Goal: Information Seeking & Learning: Learn about a topic

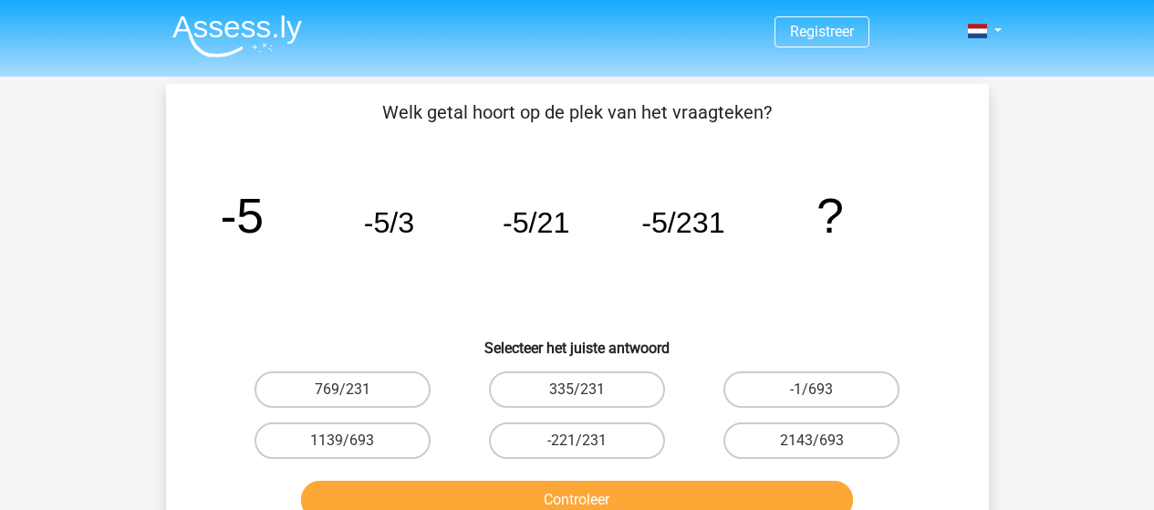
scroll to position [84, 0]
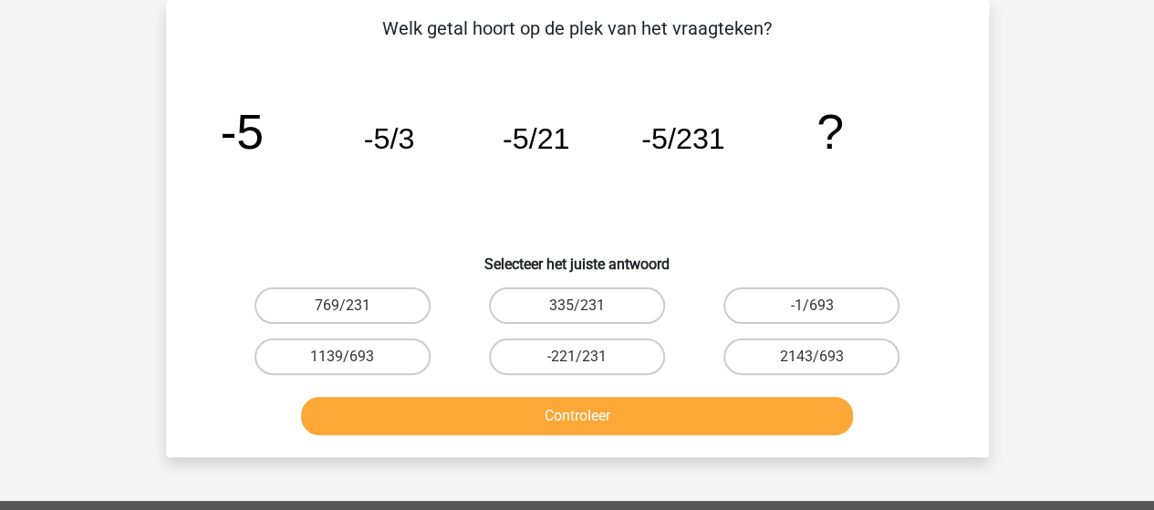
click at [140, 282] on div "Registreer Nederlands English" at bounding box center [577, 449] width 1154 height 1066
click at [124, 198] on div "Registreer Nederlands English" at bounding box center [577, 449] width 1154 height 1066
click at [125, 293] on div "Registreer Nederlands English" at bounding box center [577, 449] width 1154 height 1066
click at [167, 283] on div "Welk getal hoort op de plek van het vraagteken? image/svg+xml -5 -5/3 -5/21 -5/…" at bounding box center [577, 228] width 823 height 457
click at [779, 299] on label "-1/693" at bounding box center [811, 305] width 176 height 36
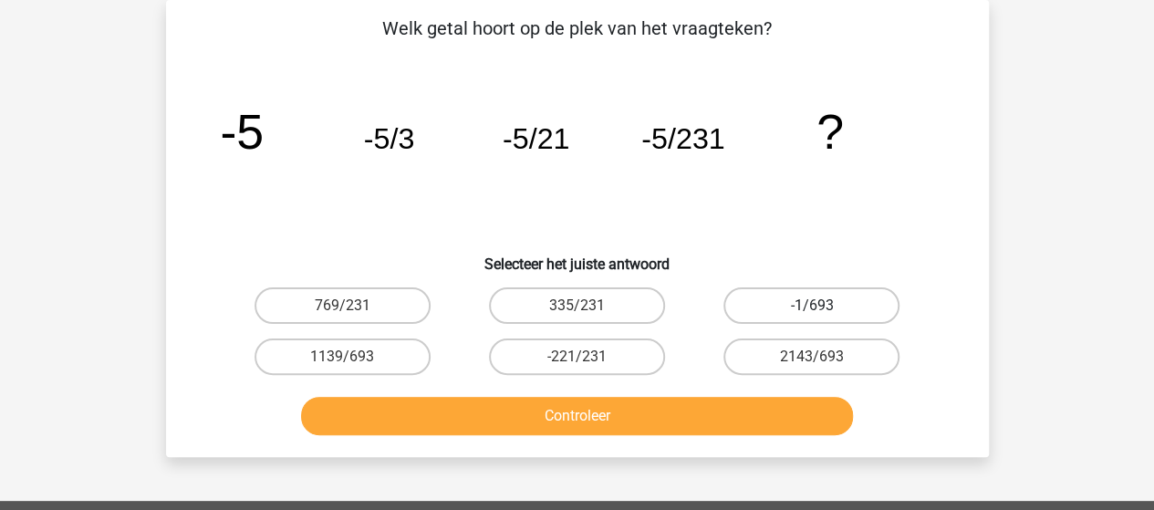
click at [812, 306] on input "-1/693" at bounding box center [818, 312] width 12 height 12
radio input "true"
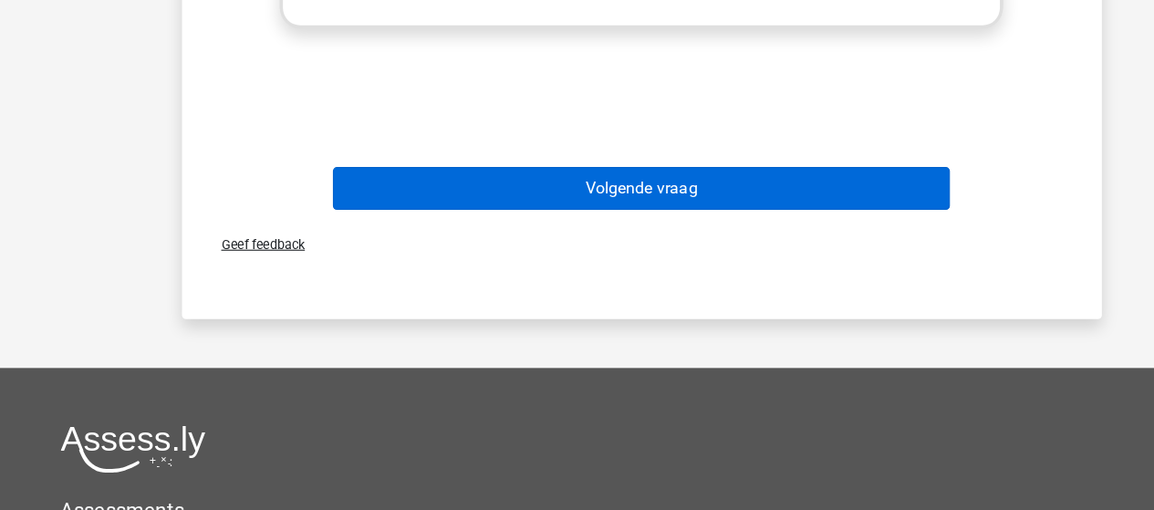
click at [602, 165] on button "Volgende vraag" at bounding box center [577, 169] width 552 height 38
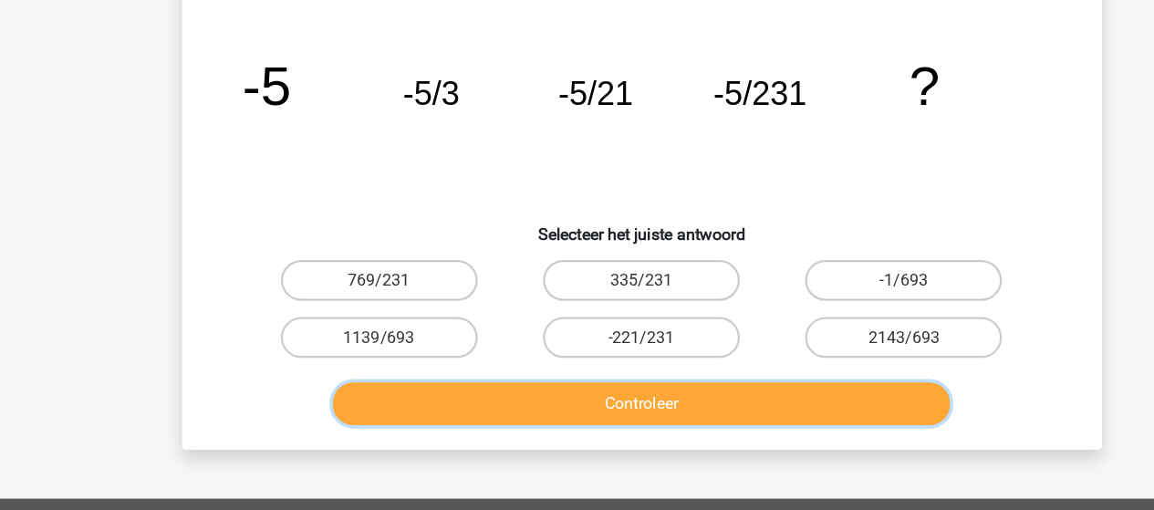
scroll to position [88, 0]
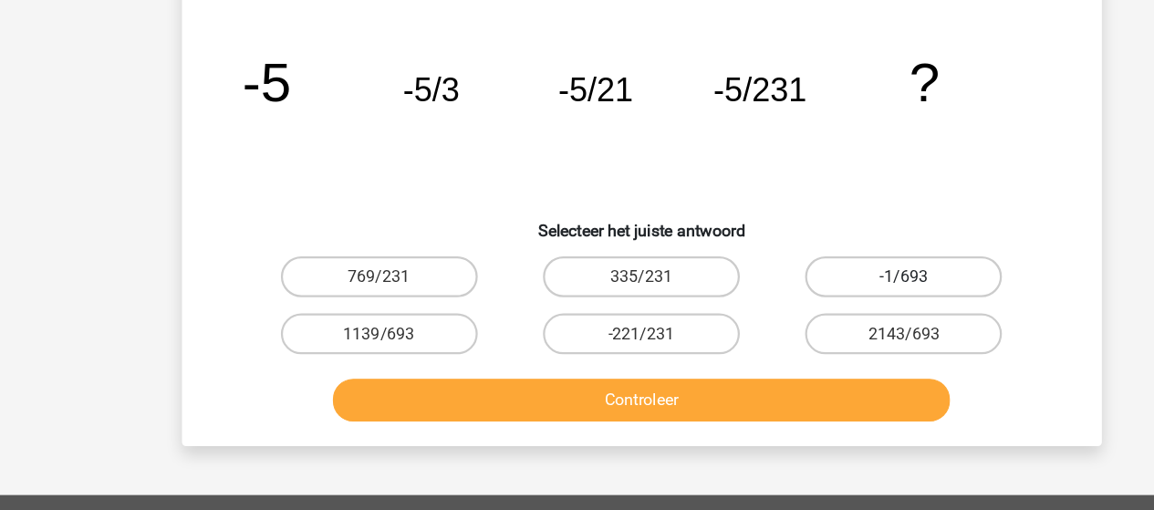
click at [846, 296] on label "-1/693" at bounding box center [811, 301] width 176 height 36
click at [824, 301] on input "-1/693" at bounding box center [818, 307] width 12 height 12
radio input "true"
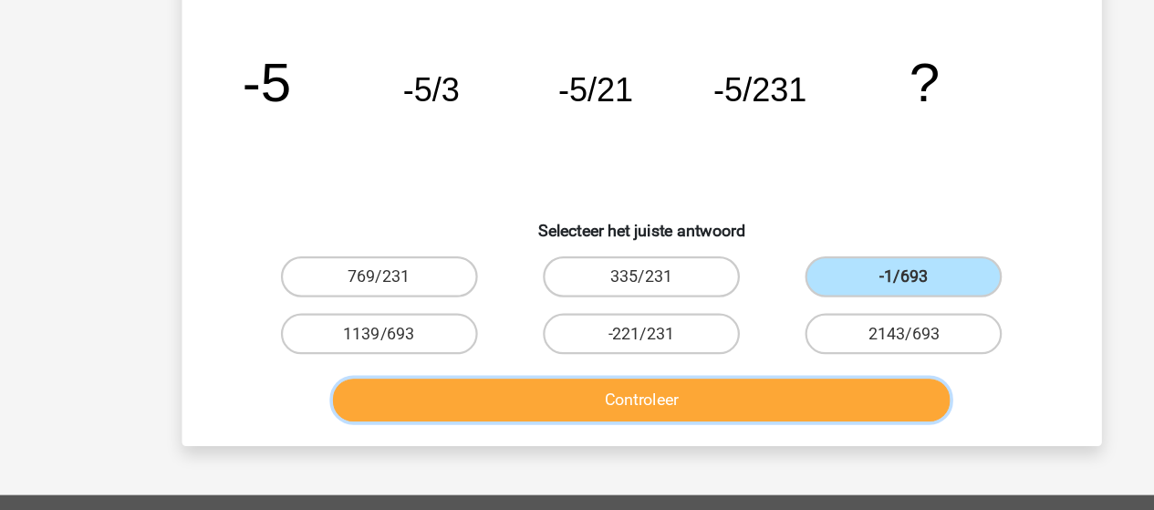
click at [696, 418] on button "Controleer" at bounding box center [577, 411] width 552 height 38
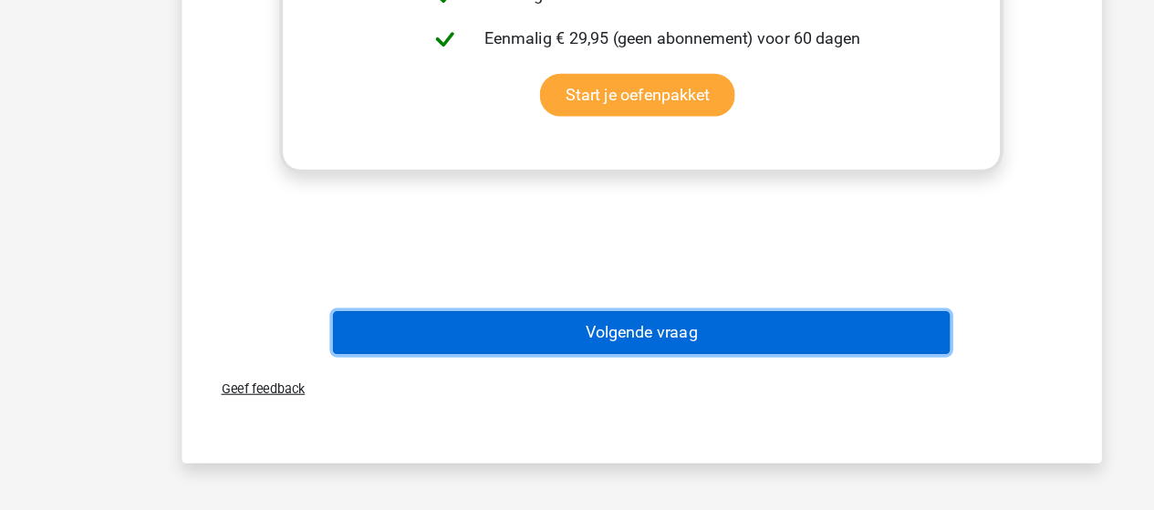
click at [664, 361] on button "Volgende vraag" at bounding box center [577, 351] width 552 height 38
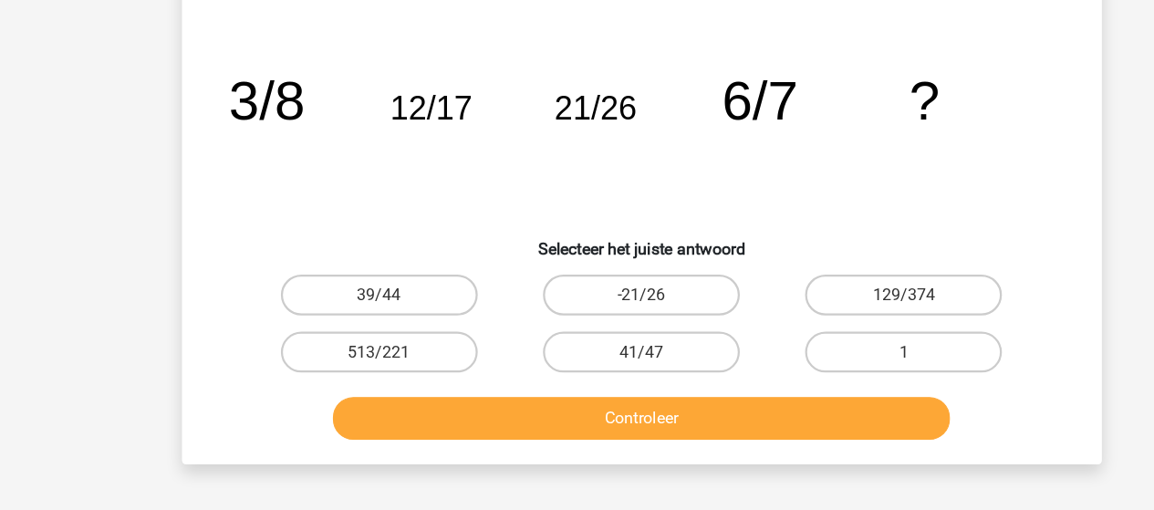
scroll to position [84, 0]
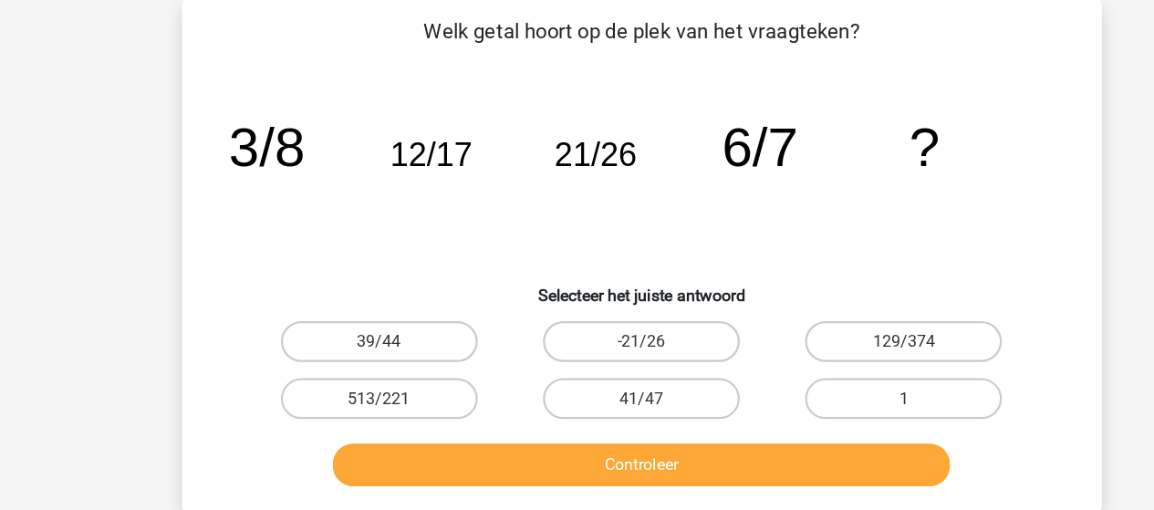
click at [896, 194] on icon "image/svg+xml 3/8 12/17 21/26 6/7 ?" at bounding box center [577, 149] width 735 height 184
click at [400, 289] on label "39/44" at bounding box center [342, 305] width 176 height 36
click at [354, 306] on input "39/44" at bounding box center [348, 312] width 12 height 12
radio input "true"
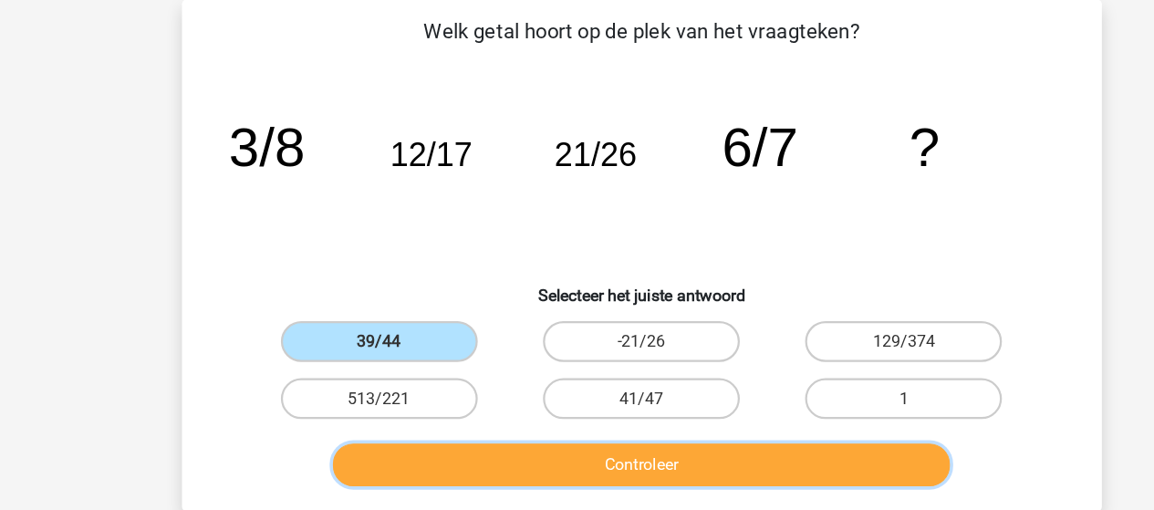
click at [413, 414] on button "Controleer" at bounding box center [577, 416] width 552 height 38
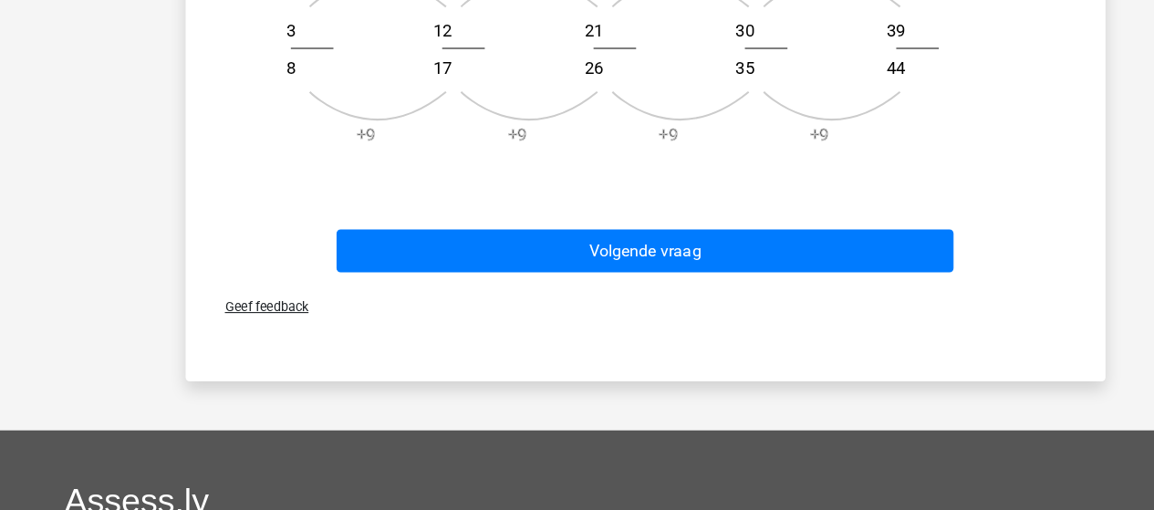
scroll to position [848, 0]
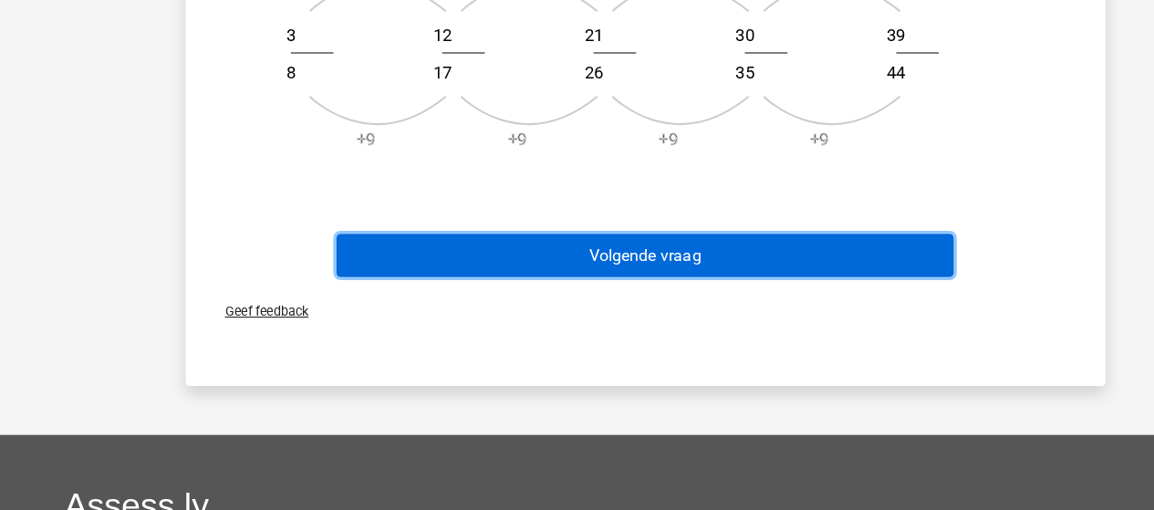
click at [728, 261] on button "Volgende vraag" at bounding box center [577, 257] width 552 height 38
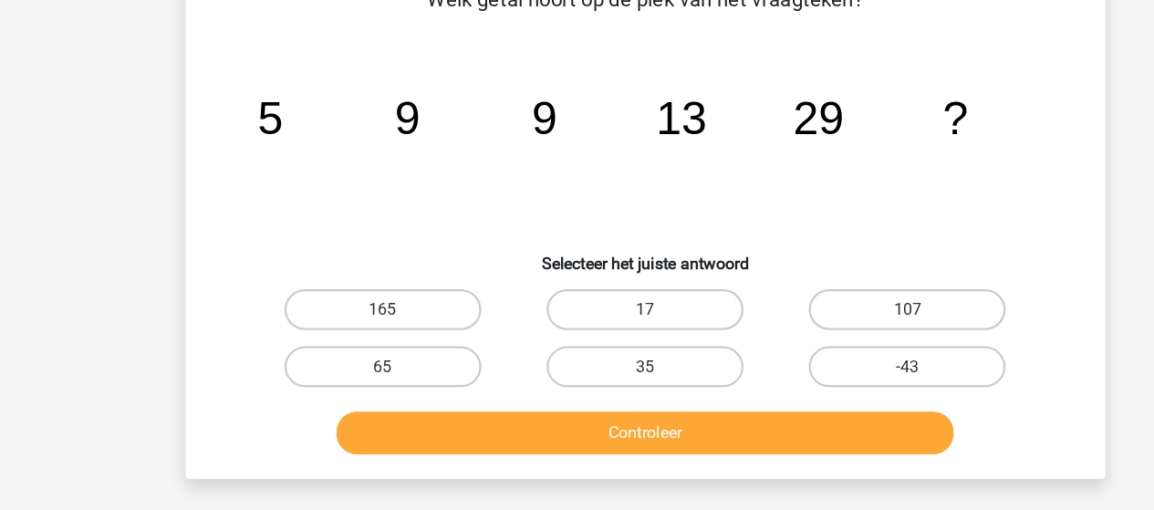
scroll to position [84, 0]
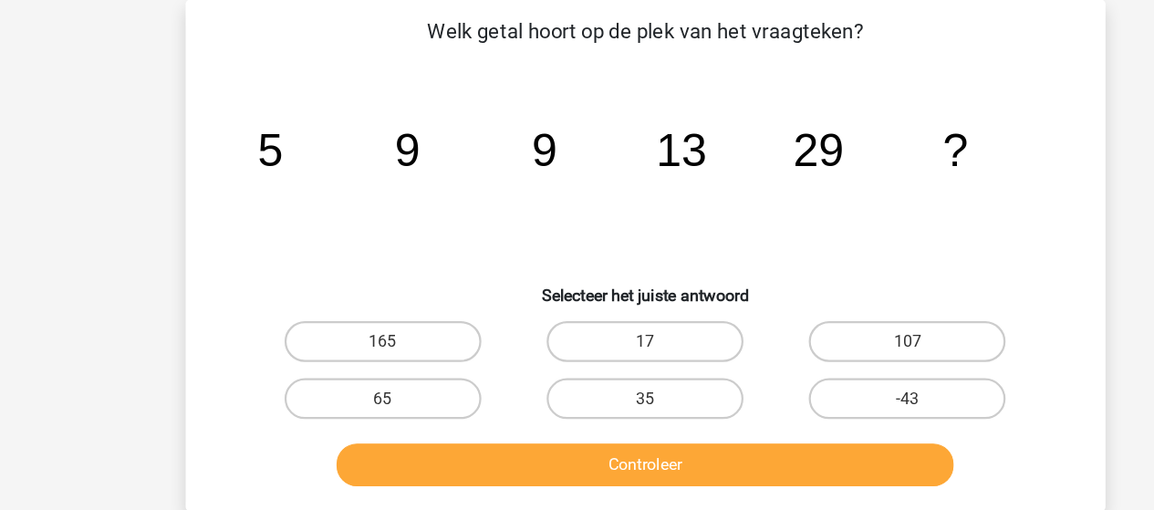
click at [243, 187] on icon "image/svg+xml 5 9 9 13 29 ?" at bounding box center [577, 149] width 735 height 184
click at [912, 130] on icon "image/svg+xml 5 9 9 13 29 ?" at bounding box center [577, 149] width 735 height 184
click at [901, 128] on icon "image/svg+xml 5 9 9 13 29 ?" at bounding box center [577, 149] width 735 height 184
click at [968, 72] on div "Welk getal hoort op de plek van het vraagteken? image/svg+xml 5 9 9 13 29 ? Sel…" at bounding box center [577, 229] width 808 height 428
click at [886, 99] on icon "image/svg+xml 5 9 9 13 29 ?" at bounding box center [577, 149] width 735 height 184
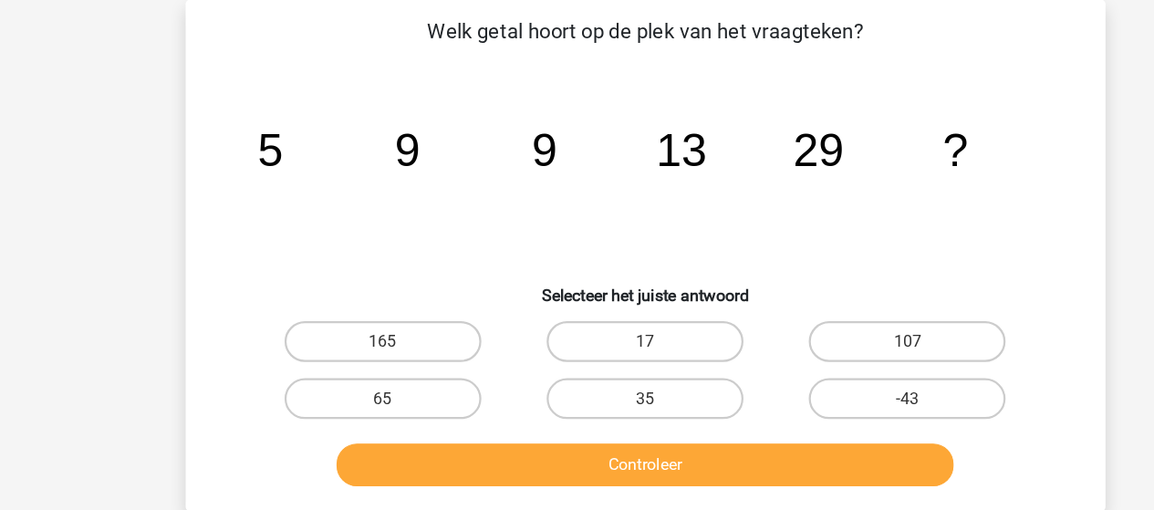
click at [925, 73] on icon "image/svg+xml 5 9 9 13 29 ?" at bounding box center [577, 149] width 735 height 184
click at [1011, 168] on div "Registreer Nederlands English" at bounding box center [577, 449] width 1154 height 1066
click at [575, 161] on icon "image/svg+xml 5 9 9 13 29 ?" at bounding box center [577, 149] width 735 height 184
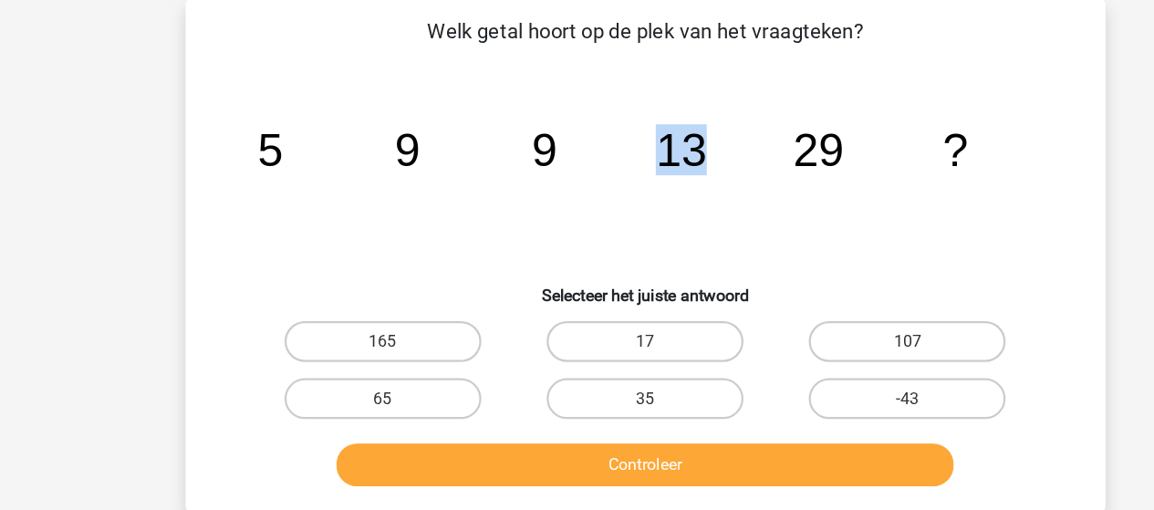
click at [575, 161] on icon "image/svg+xml 5 9 9 13 29 ?" at bounding box center [577, 149] width 735 height 184
click at [413, 155] on icon "image/svg+xml 5 9 9 13 29 ?" at bounding box center [577, 149] width 735 height 184
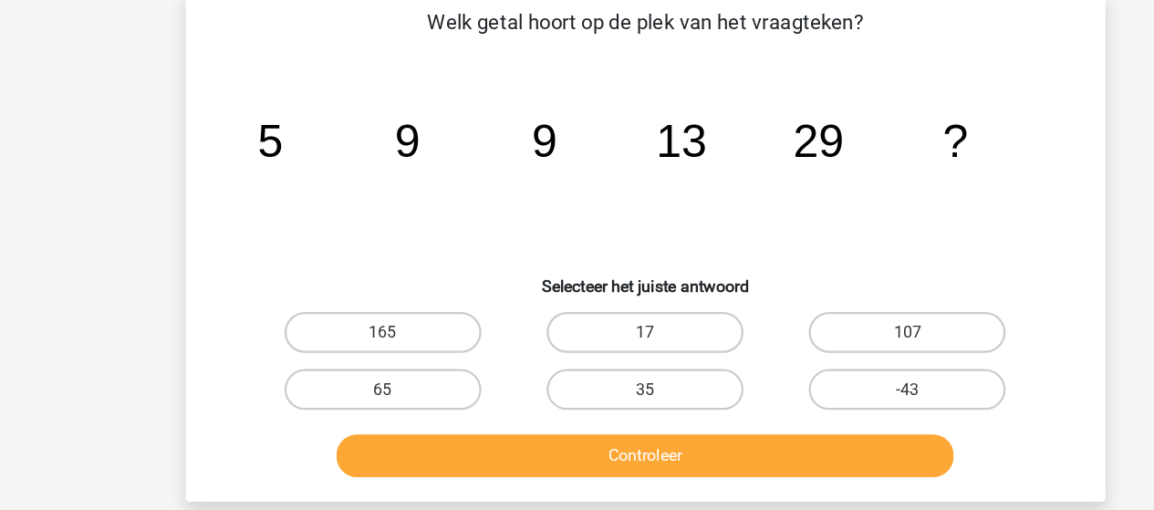
scroll to position [70, 0]
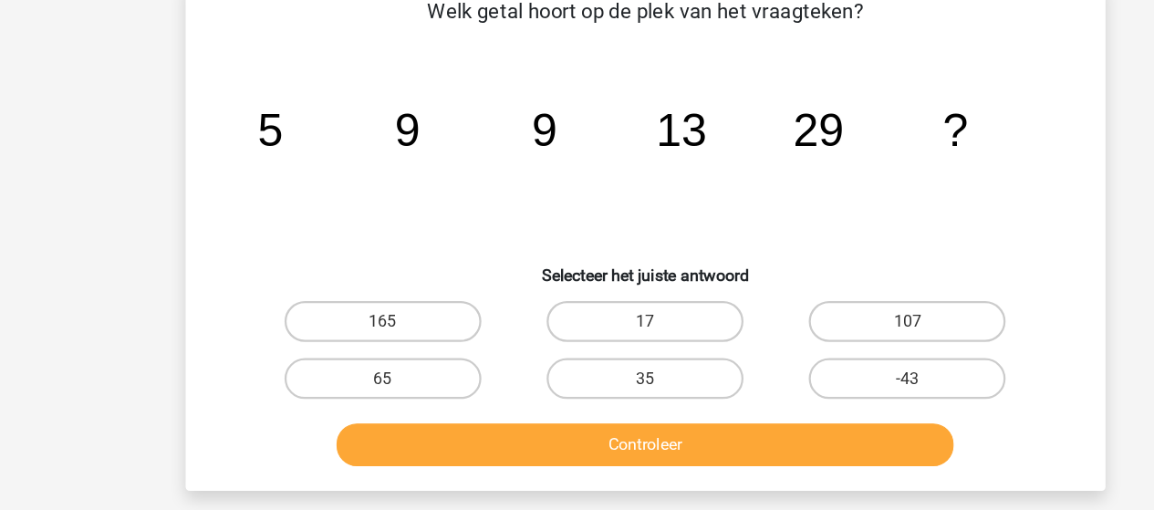
click at [871, 140] on icon "image/svg+xml 5 9 9 13 29 ?" at bounding box center [577, 162] width 735 height 184
click at [949, 94] on div "image/svg+xml 5 9 9 13 29 ?" at bounding box center [577, 162] width 764 height 184
click at [891, 136] on icon "image/svg+xml 5 9 9 13 29 ?" at bounding box center [577, 162] width 735 height 184
click at [939, 104] on icon "image/svg+xml 5 9 9 13 29 ?" at bounding box center [577, 162] width 735 height 184
click at [983, 78] on div "Welk getal hoort op de plek van het vraagteken? image/svg+xml 5 9 9 13 29 ? Sel…" at bounding box center [577, 242] width 823 height 457
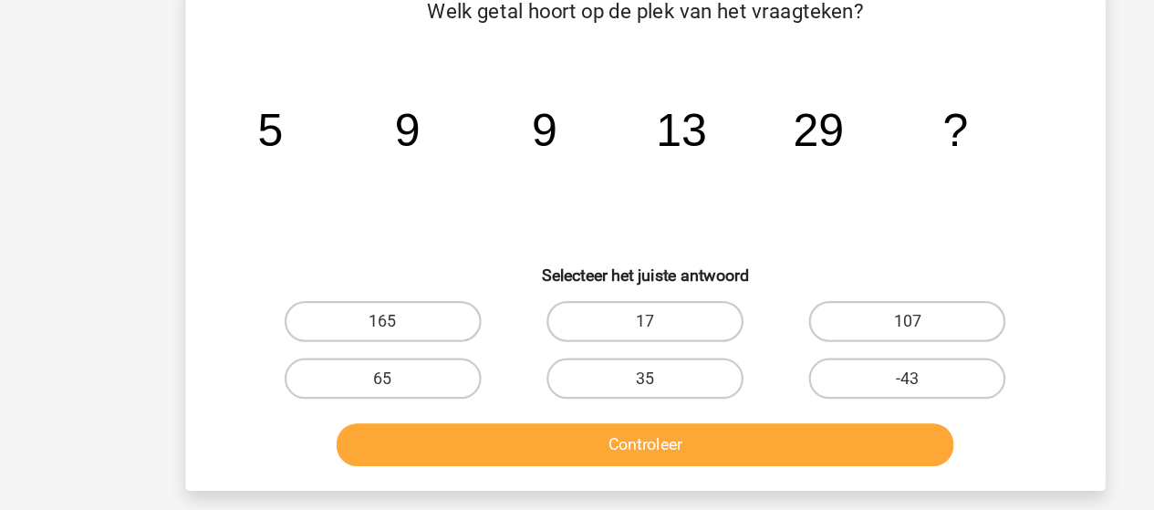
click at [970, 105] on div "Welk getal hoort op de plek van het vraagteken? image/svg+xml 5 9 9 13 29 ? Sel…" at bounding box center [577, 242] width 808 height 428
click at [985, 99] on div "Welk getal hoort op de plek van het vraagteken? image/svg+xml 5 9 9 13 29 ? Sel…" at bounding box center [577, 242] width 823 height 457
click at [108, 319] on div "Registreer Nederlands English" at bounding box center [577, 463] width 1154 height 1066
click at [167, 303] on div "Welk getal hoort op de plek van het vraagteken? image/svg+xml 5 9 9 13 29 ? Sel…" at bounding box center [577, 242] width 823 height 457
click at [168, 394] on div "Welk getal hoort op de plek van het vraagteken? image/svg+xml 5 9 9 13 29 ? Sel…" at bounding box center [577, 242] width 823 height 457
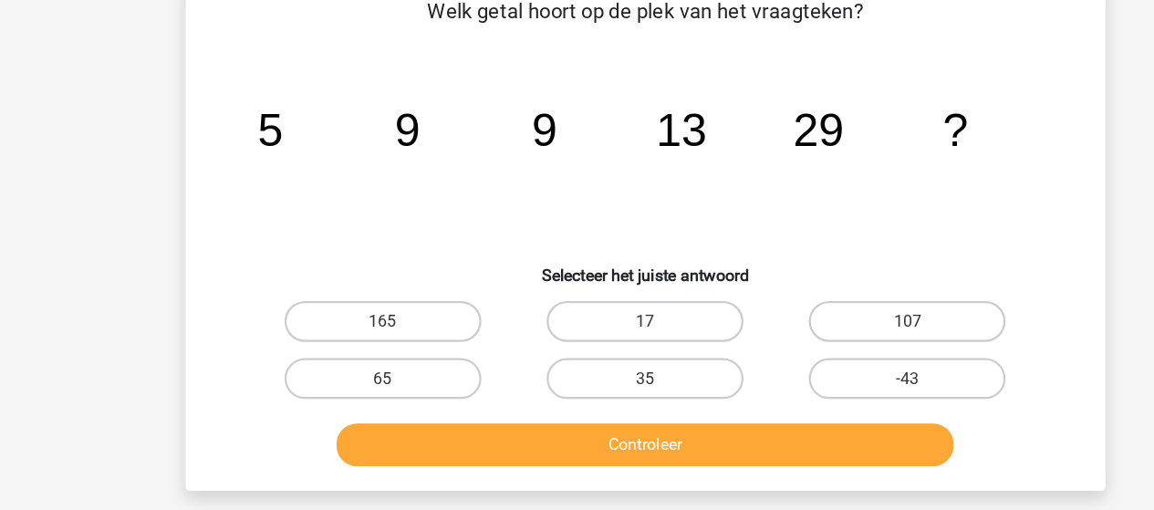
click at [38, 388] on div "Registreer Nederlands English" at bounding box center [577, 463] width 1154 height 1066
click at [891, 109] on icon "image/svg+xml 5 9 9 13 29 ?" at bounding box center [577, 162] width 735 height 184
click at [348, 376] on input "65" at bounding box center [348, 376] width 12 height 12
radio input "true"
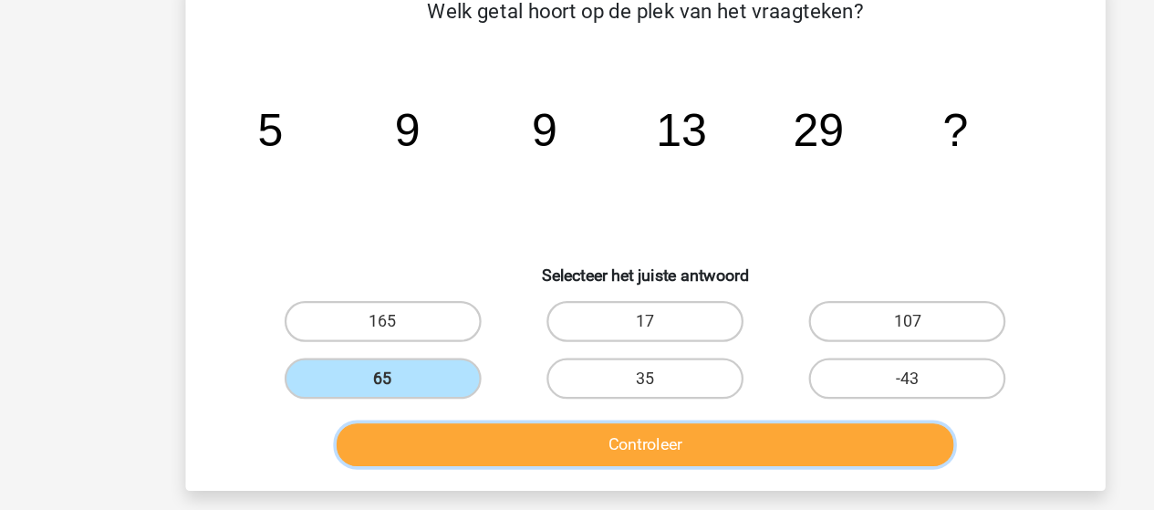
click at [403, 426] on button "Controleer" at bounding box center [577, 429] width 552 height 38
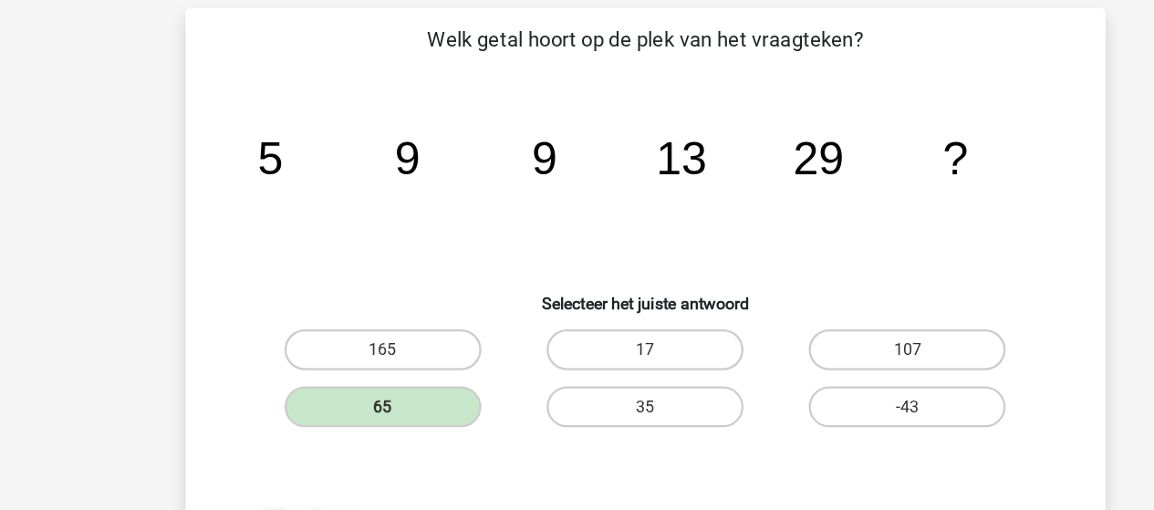
scroll to position [73, 0]
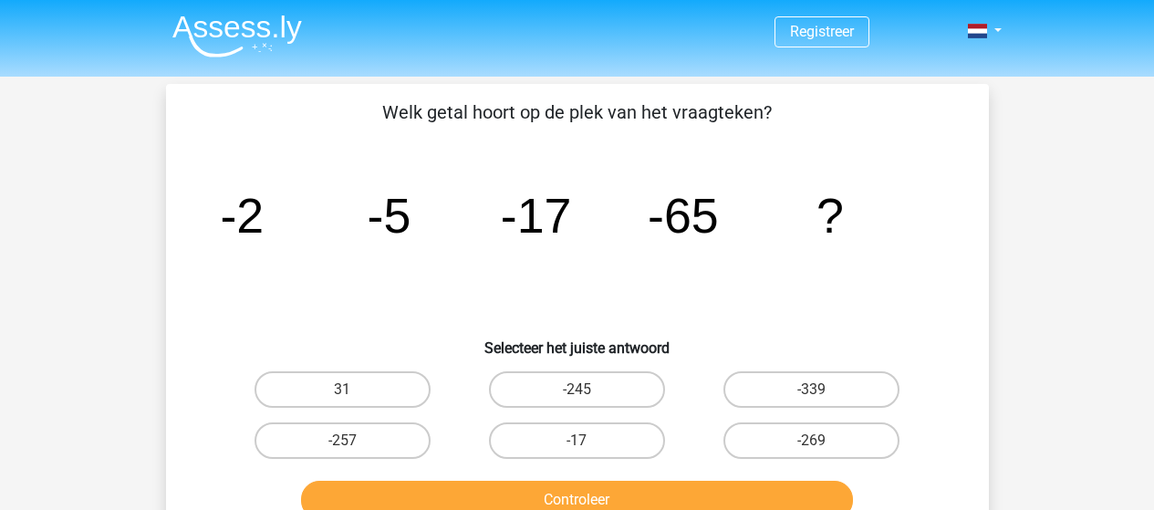
scroll to position [84, 0]
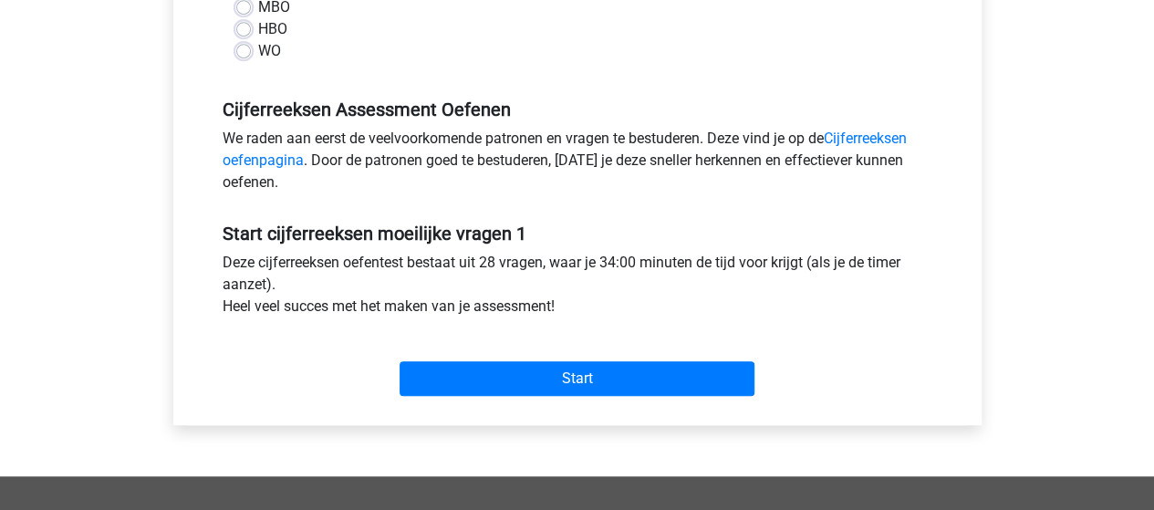
scroll to position [514, 0]
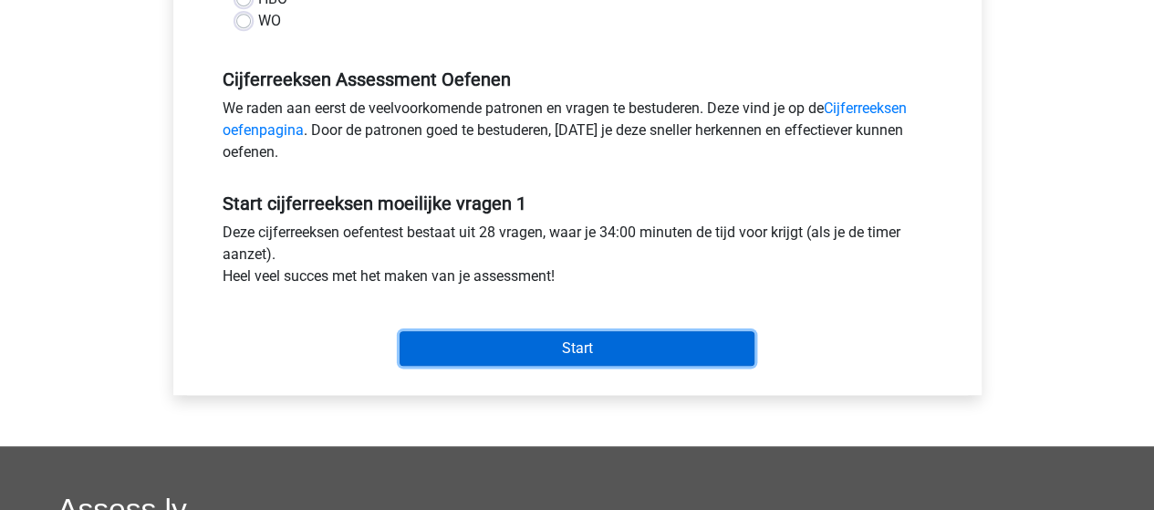
click at [538, 352] on input "Start" at bounding box center [577, 348] width 355 height 35
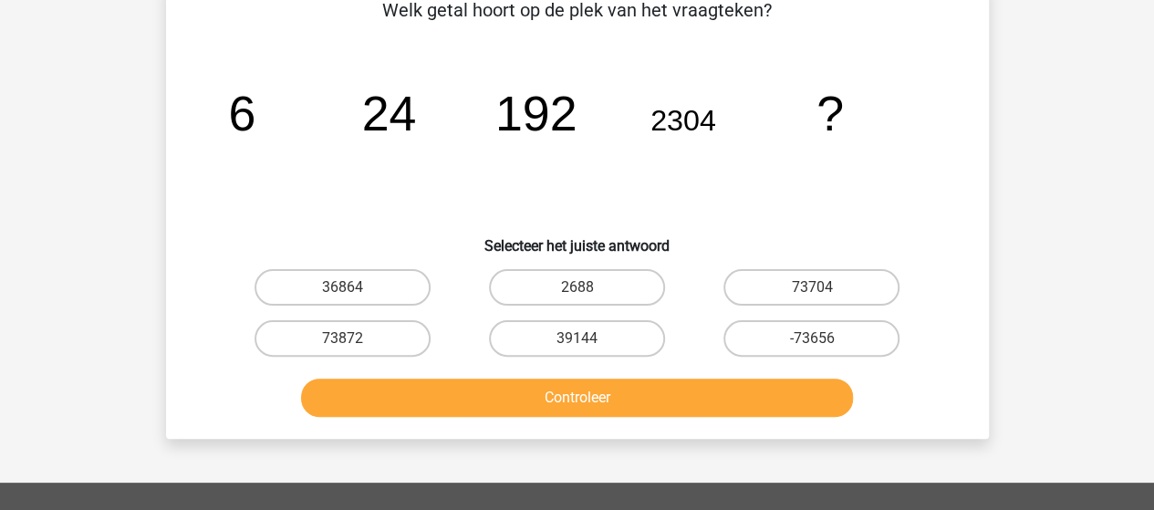
scroll to position [104, 0]
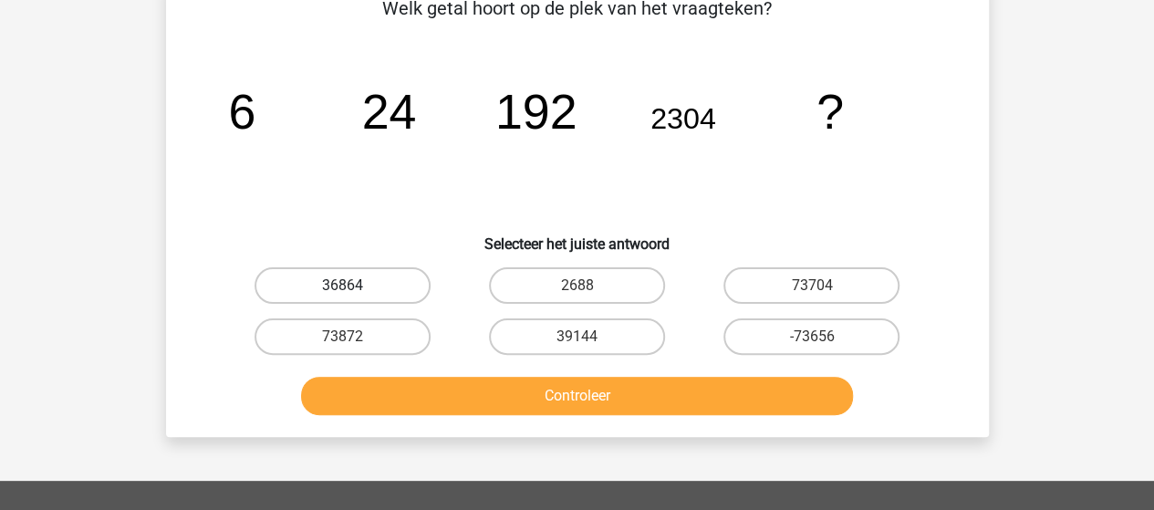
click at [368, 295] on label "36864" at bounding box center [342, 285] width 176 height 36
click at [354, 295] on input "36864" at bounding box center [348, 291] width 12 height 12
radio input "true"
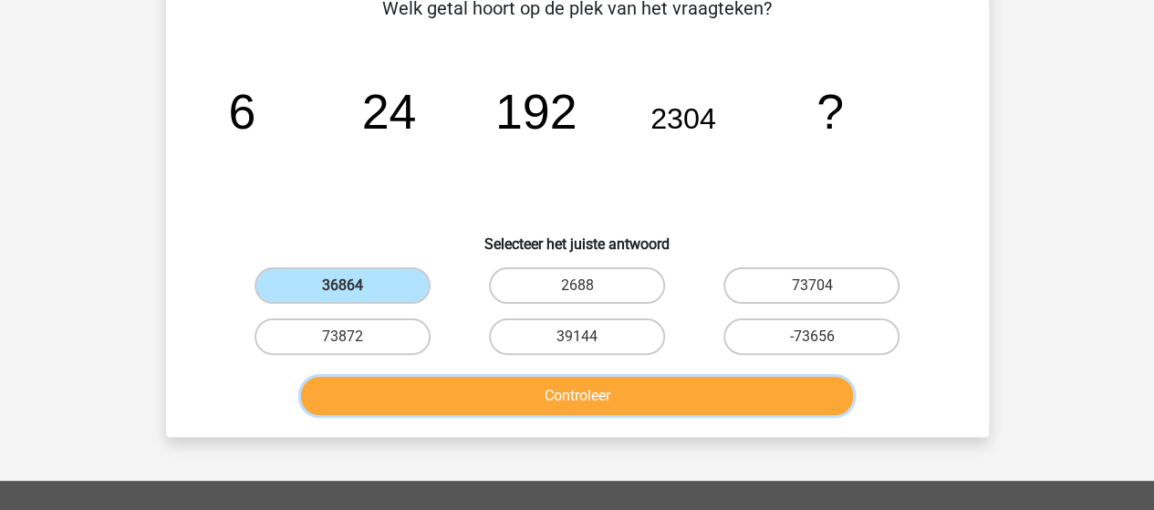
click at [441, 396] on button "Controleer" at bounding box center [577, 396] width 552 height 38
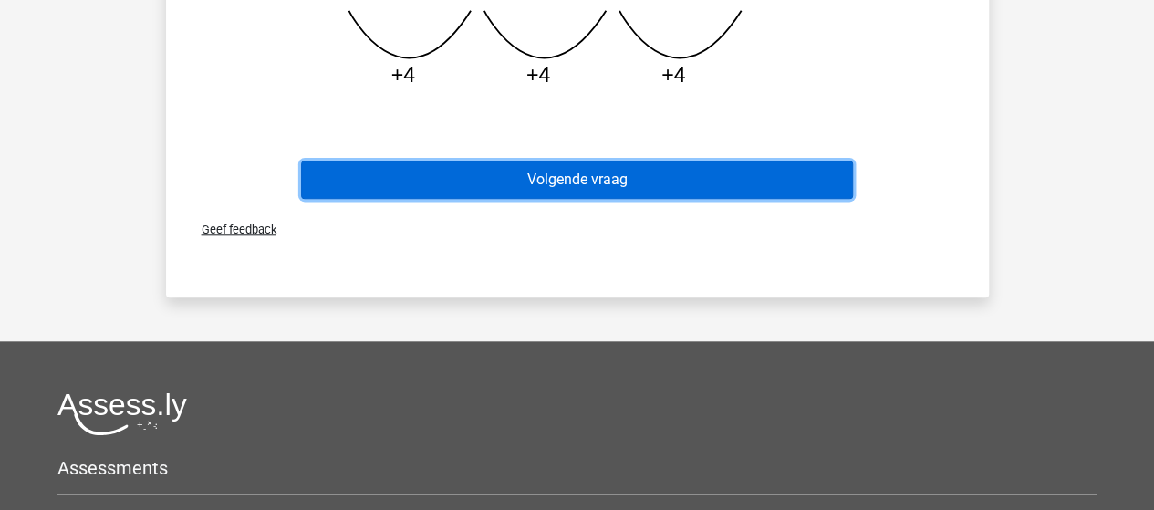
click at [602, 193] on button "Volgende vraag" at bounding box center [577, 180] width 552 height 38
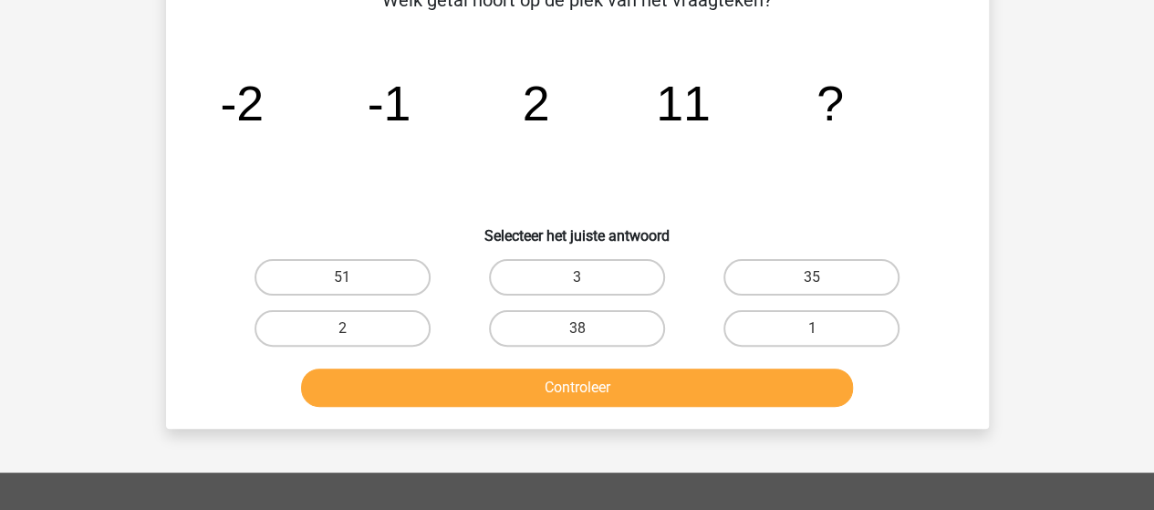
scroll to position [84, 0]
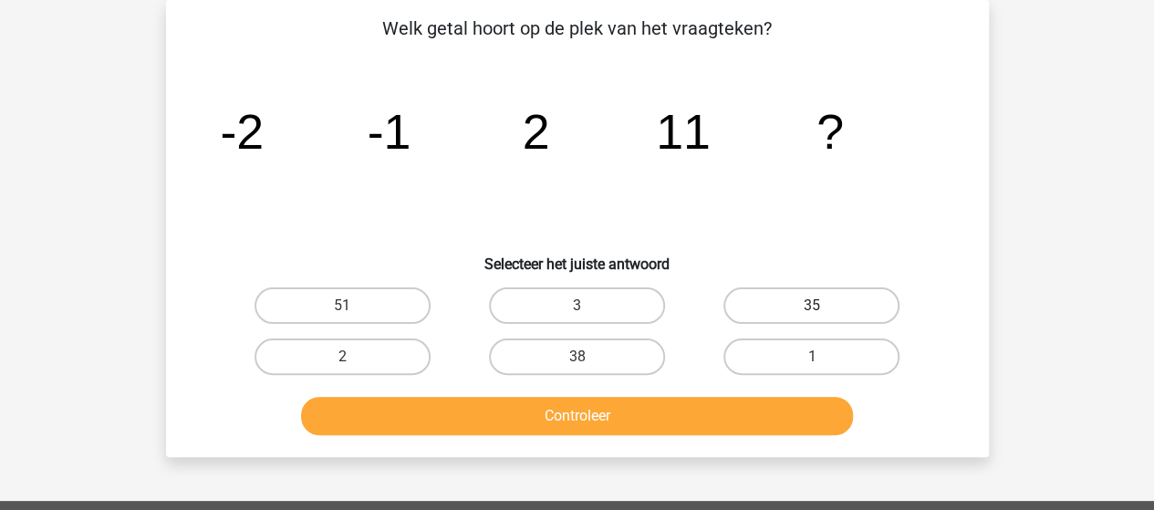
click at [803, 309] on label "35" at bounding box center [811, 305] width 176 height 36
click at [812, 309] on input "35" at bounding box center [818, 312] width 12 height 12
radio input "true"
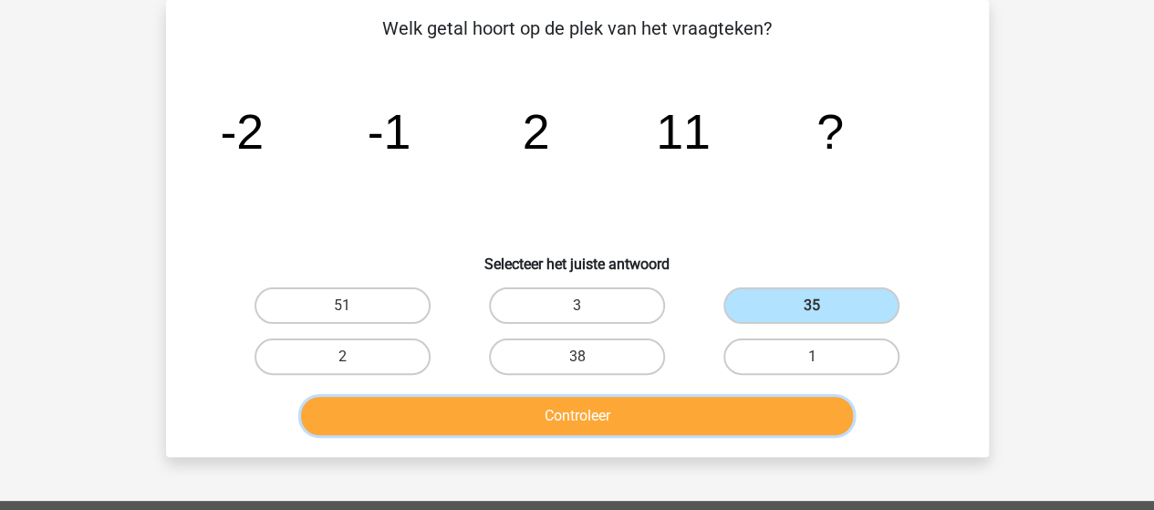
click at [578, 420] on button "Controleer" at bounding box center [577, 416] width 552 height 38
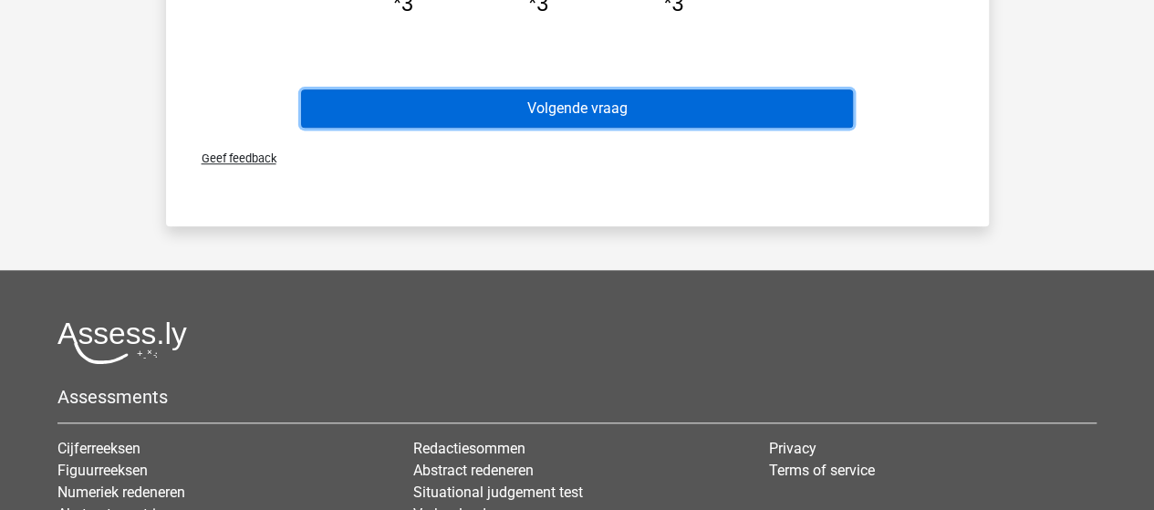
click at [607, 109] on button "Volgende vraag" at bounding box center [577, 108] width 552 height 38
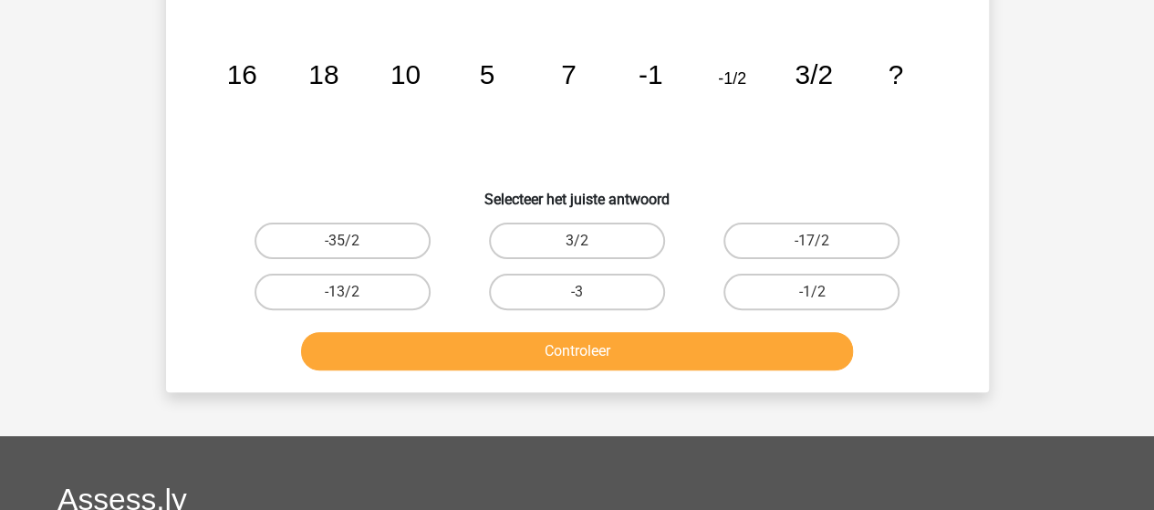
scroll to position [150, 0]
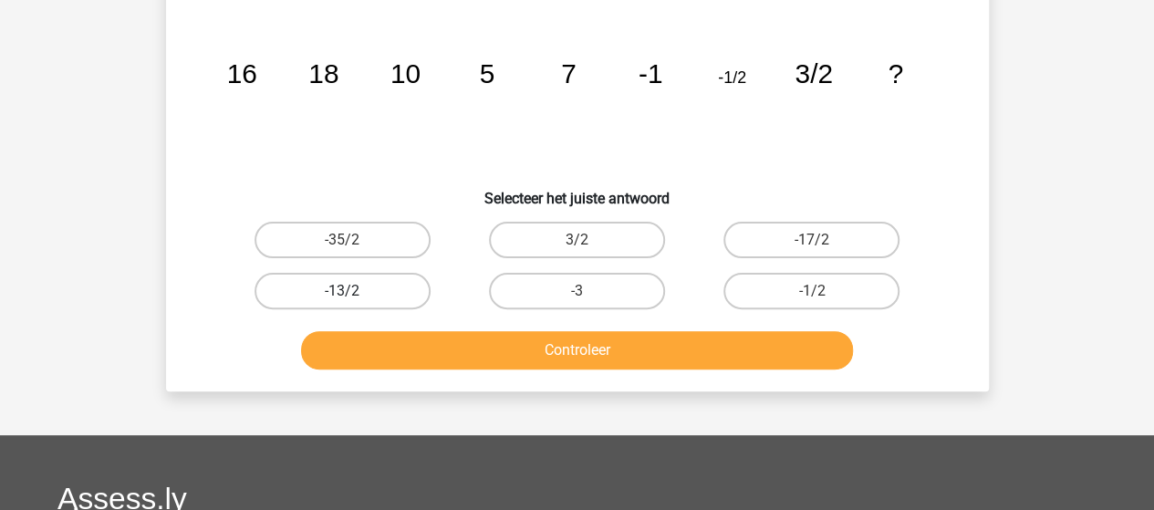
click at [368, 296] on label "-13/2" at bounding box center [342, 291] width 176 height 36
click at [354, 296] on input "-13/2" at bounding box center [348, 297] width 12 height 12
radio input "true"
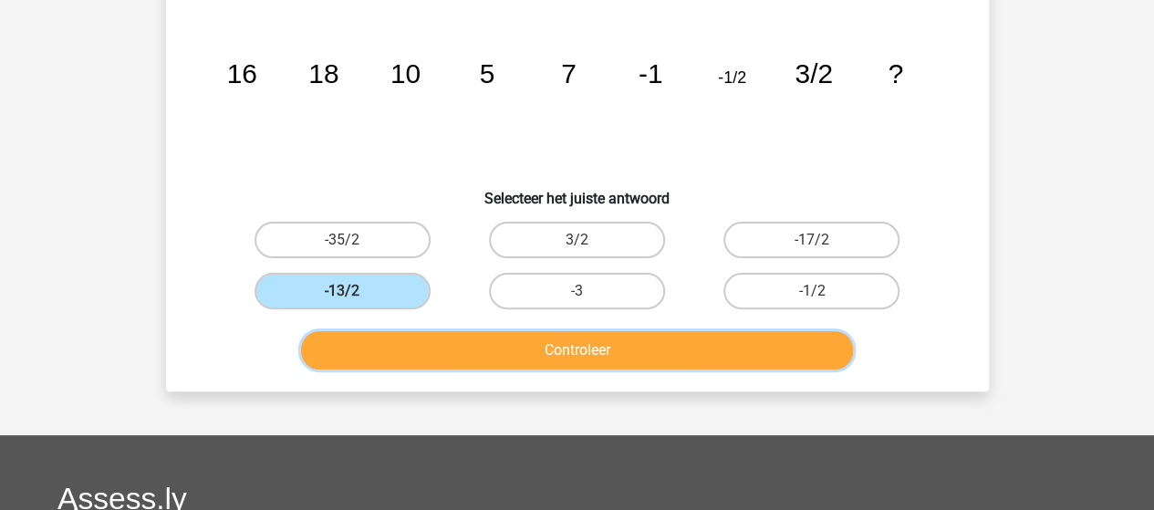
click at [410, 354] on button "Controleer" at bounding box center [577, 350] width 552 height 38
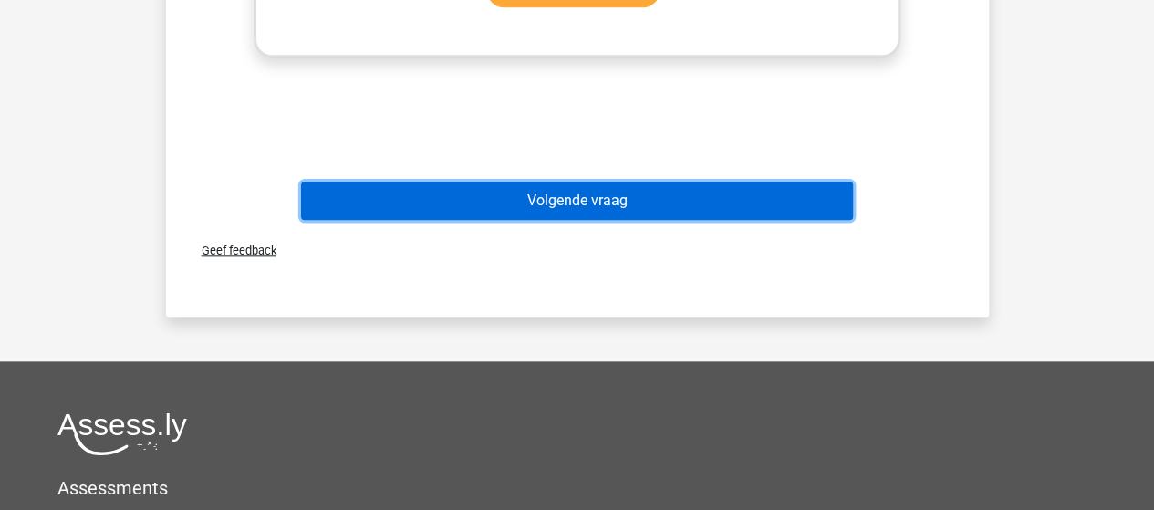
click at [566, 210] on button "Volgende vraag" at bounding box center [577, 201] width 552 height 38
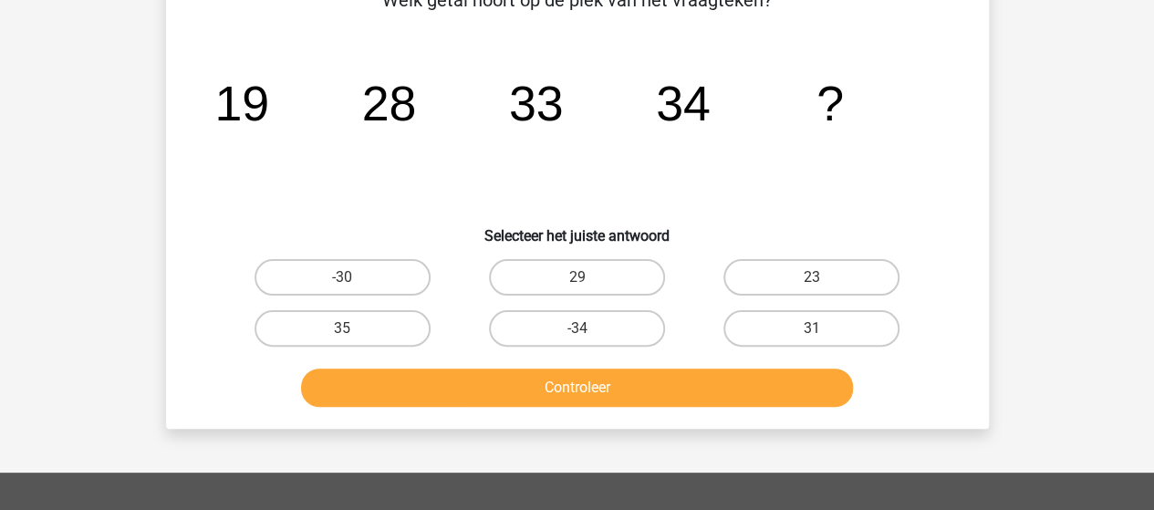
scroll to position [84, 0]
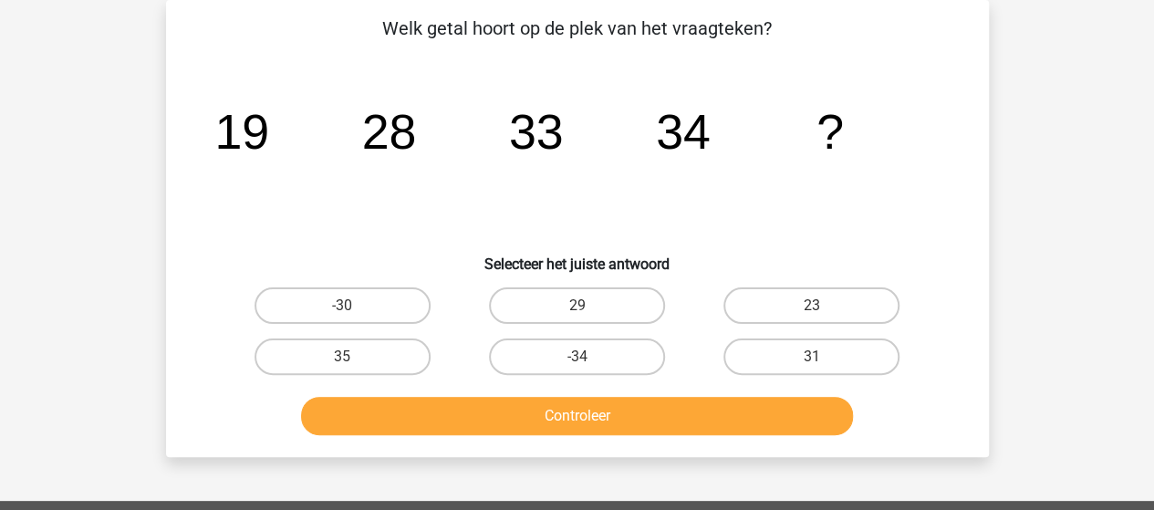
click at [817, 363] on input "31" at bounding box center [818, 363] width 12 height 12
radio input "true"
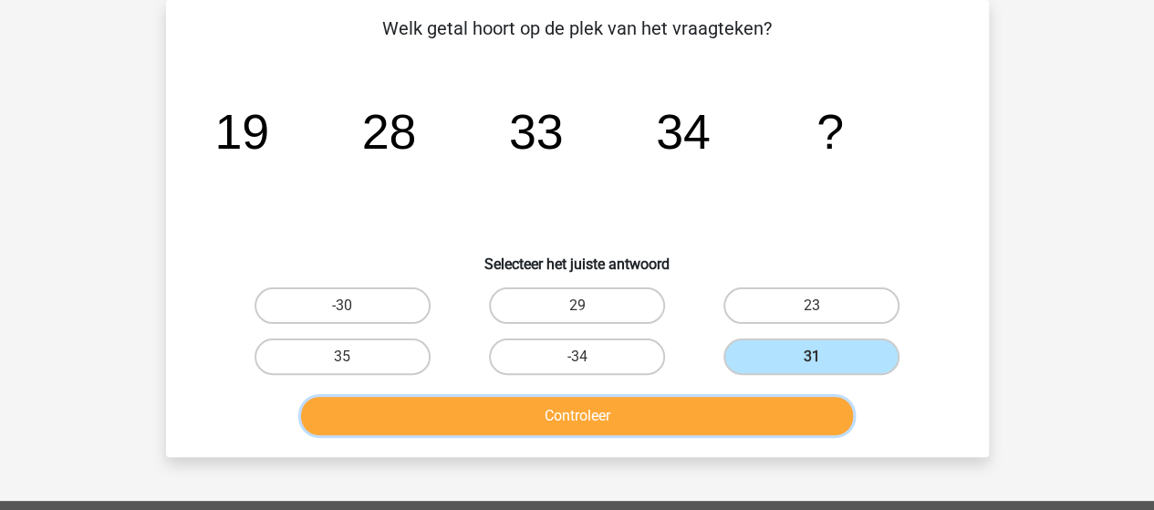
click at [677, 419] on button "Controleer" at bounding box center [577, 416] width 552 height 38
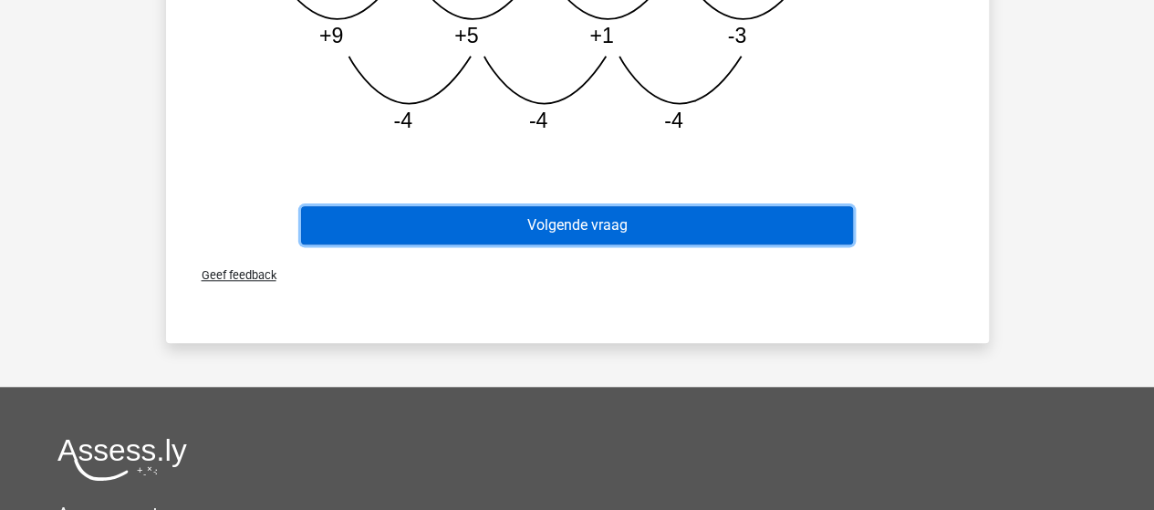
click at [672, 235] on button "Volgende vraag" at bounding box center [577, 225] width 552 height 38
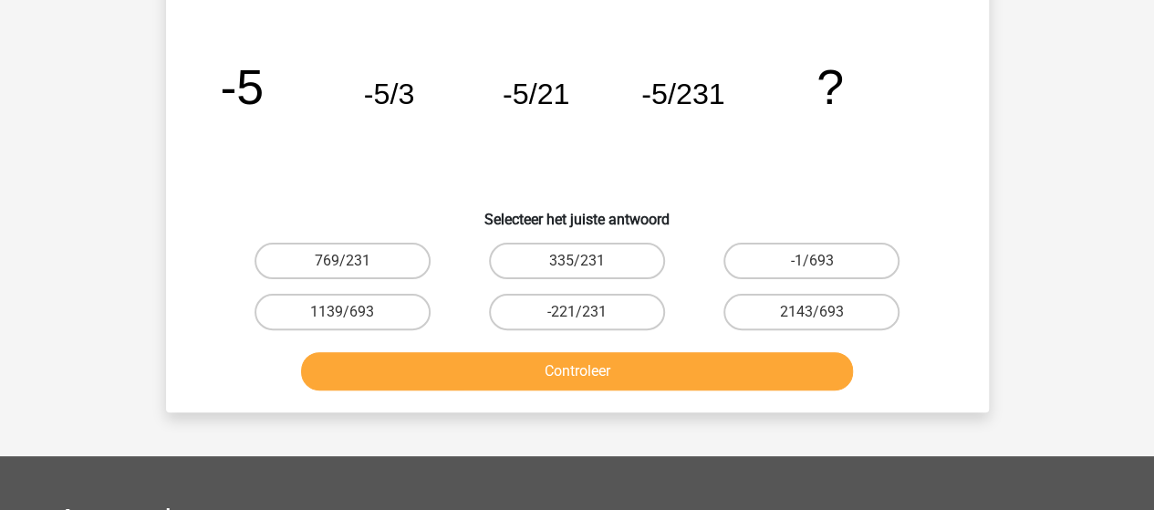
scroll to position [130, 0]
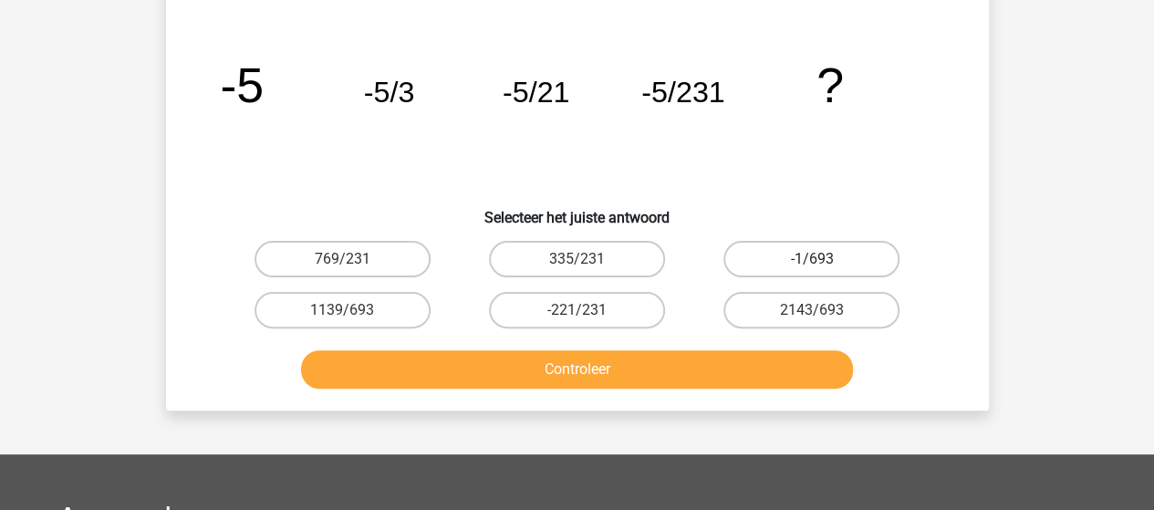
click at [788, 272] on label "-1/693" at bounding box center [811, 259] width 176 height 36
click at [812, 271] on input "-1/693" at bounding box center [818, 265] width 12 height 12
radio input "true"
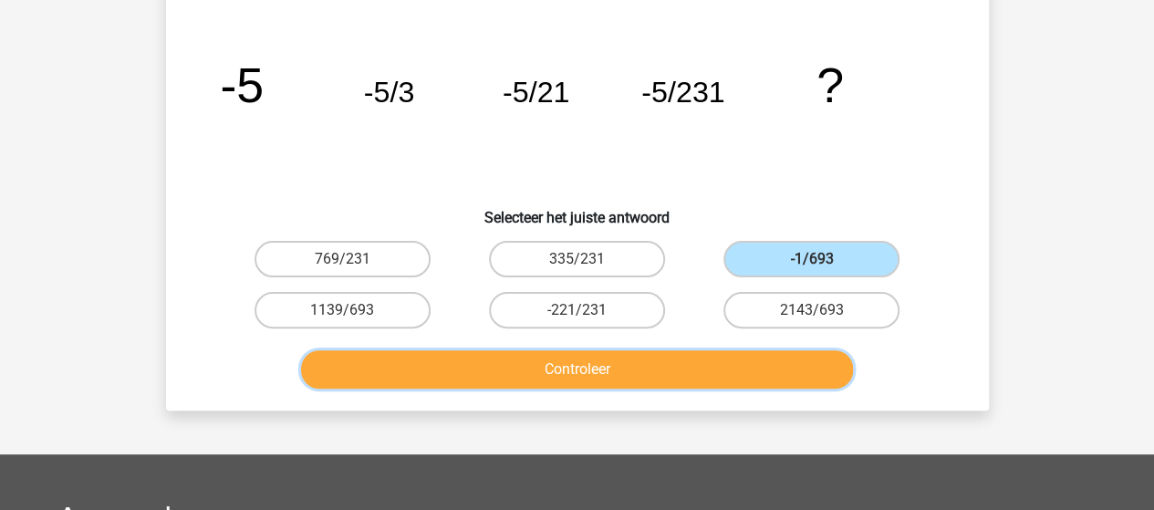
click at [666, 374] on button "Controleer" at bounding box center [577, 369] width 552 height 38
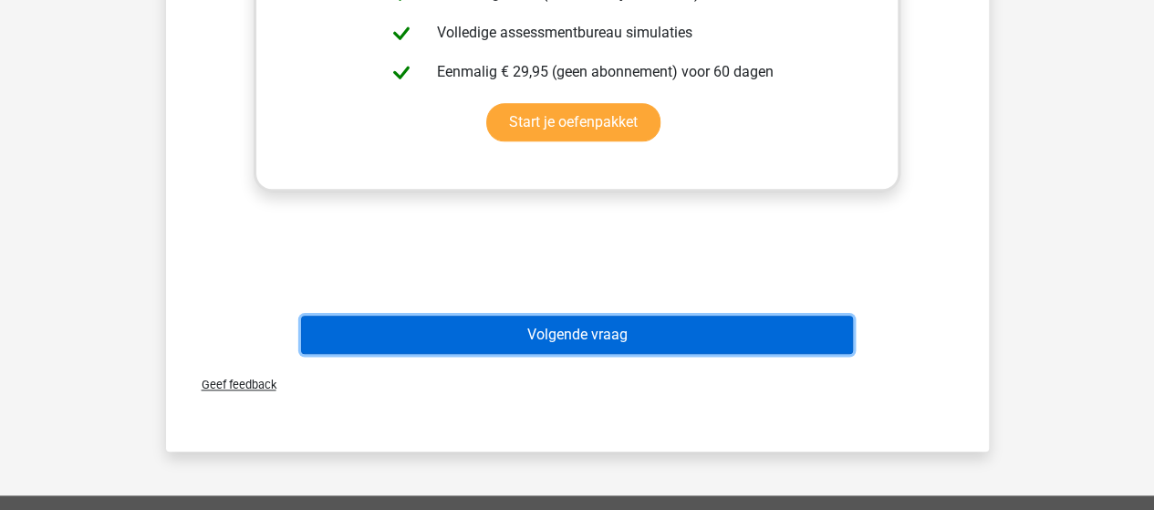
click at [502, 343] on button "Volgende vraag" at bounding box center [577, 335] width 552 height 38
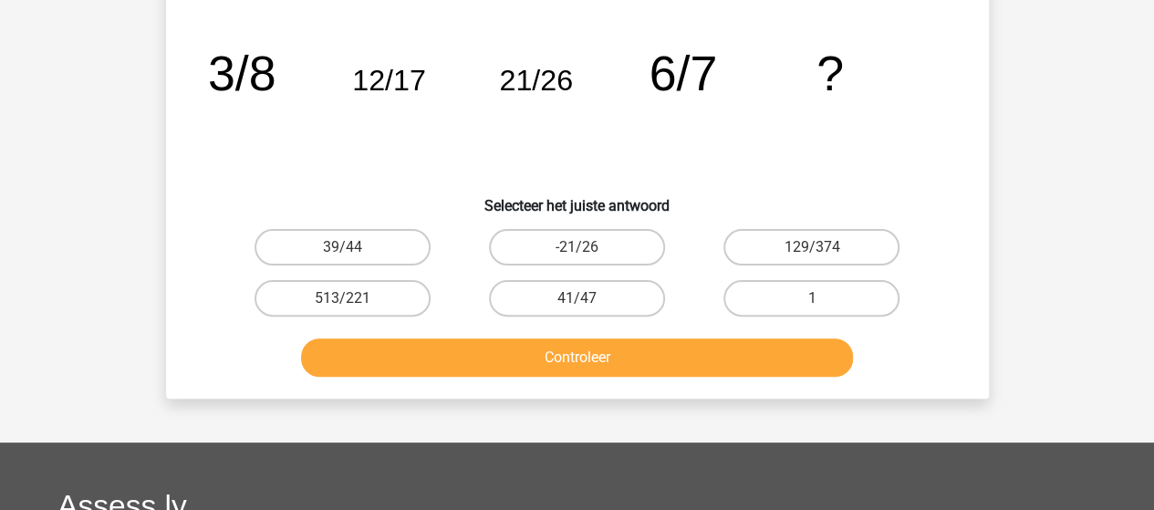
scroll to position [84, 0]
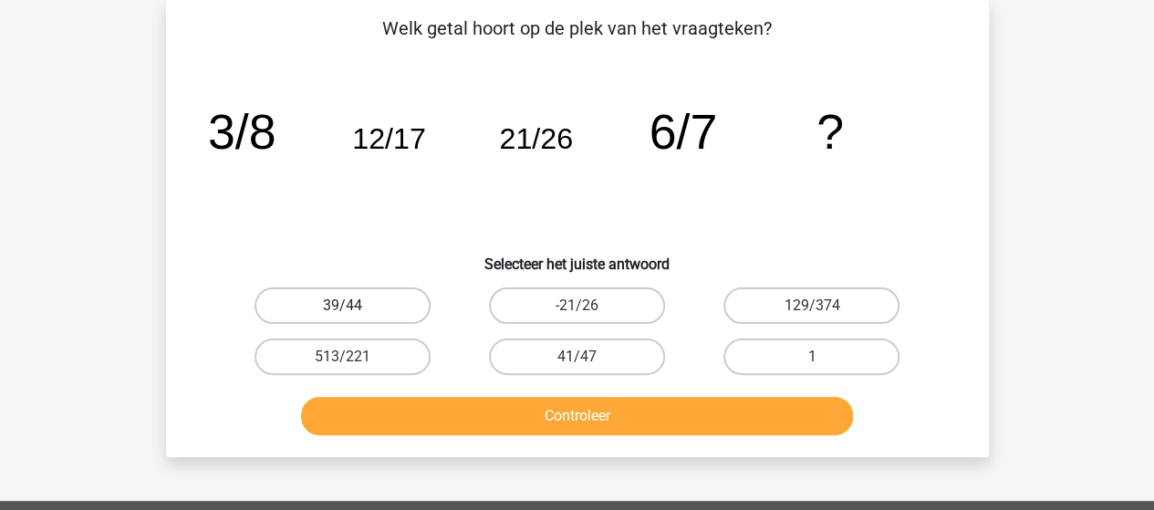
click at [352, 296] on label "39/44" at bounding box center [342, 305] width 176 height 36
click at [352, 306] on input "39/44" at bounding box center [348, 312] width 12 height 12
radio input "true"
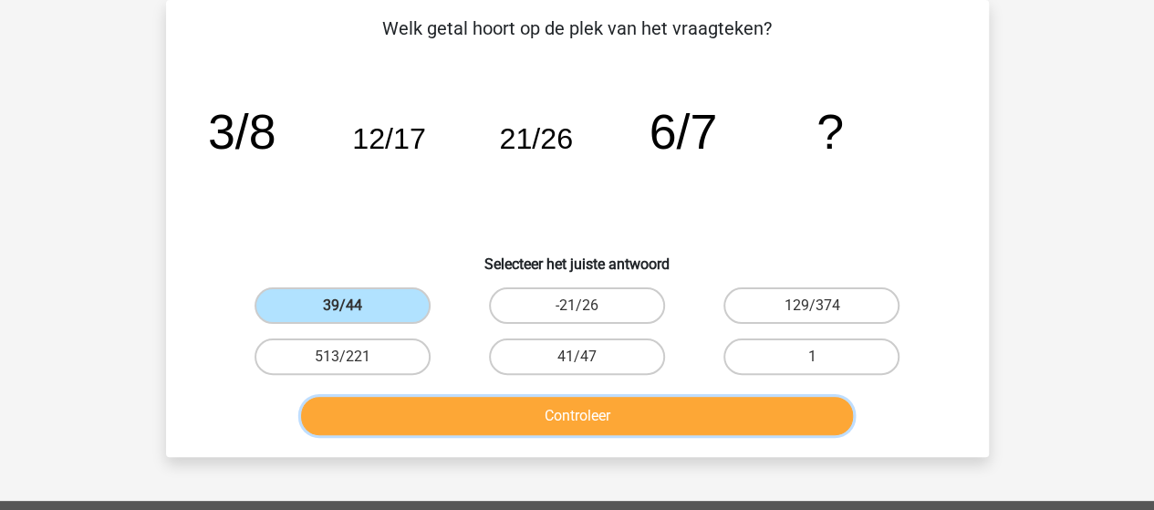
click at [358, 408] on button "Controleer" at bounding box center [577, 416] width 552 height 38
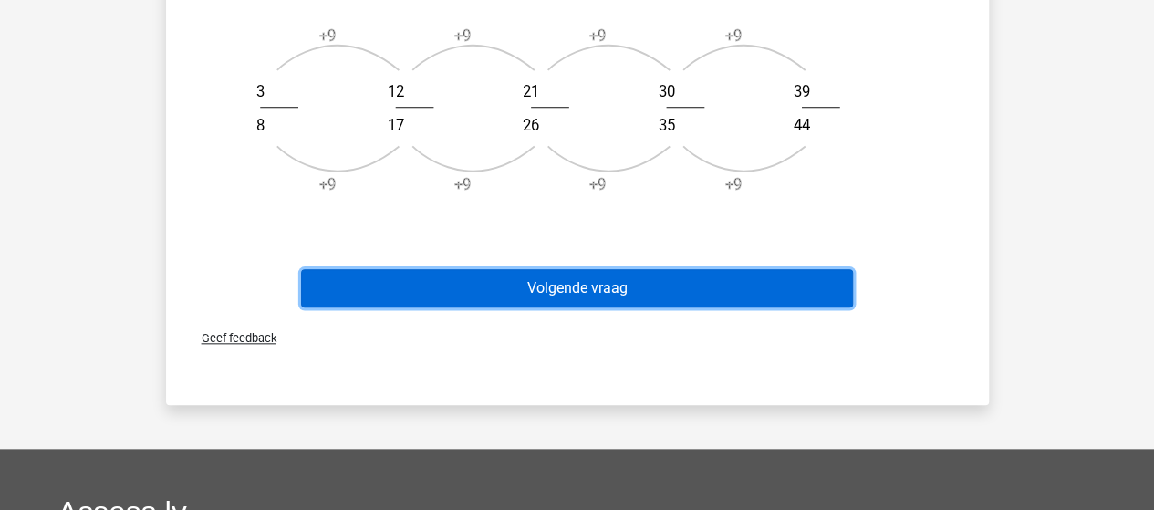
click at [544, 286] on button "Volgende vraag" at bounding box center [577, 288] width 552 height 38
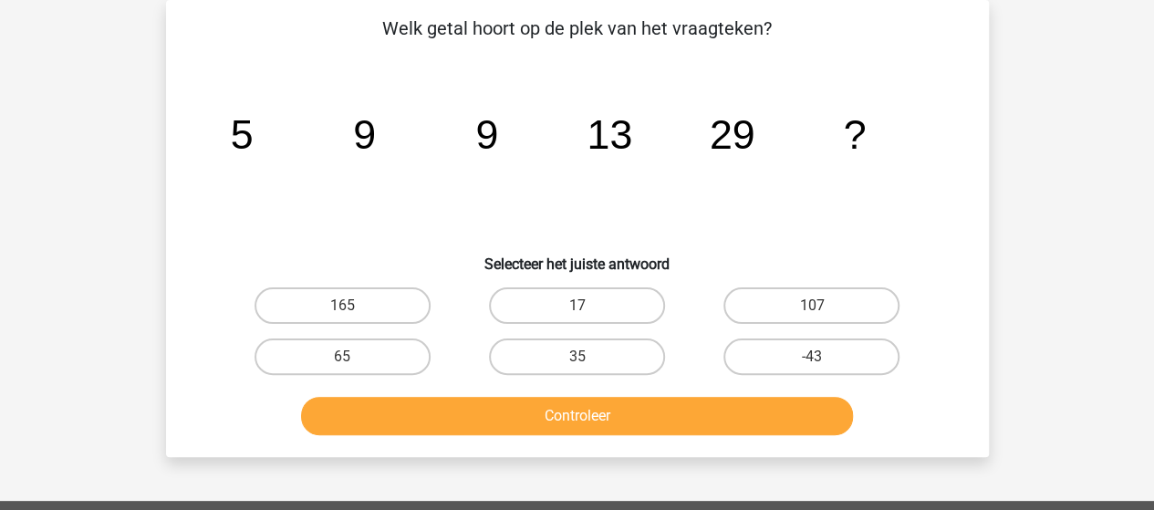
click at [1022, 195] on div "Registreer Nederlands English" at bounding box center [577, 449] width 1154 height 1066
click at [803, 371] on label "-43" at bounding box center [811, 356] width 176 height 36
click at [812, 368] on input "-43" at bounding box center [818, 363] width 12 height 12
radio input "true"
click at [220, 78] on icon "image/svg+xml 5 9 9 13 29 ?" at bounding box center [577, 149] width 735 height 184
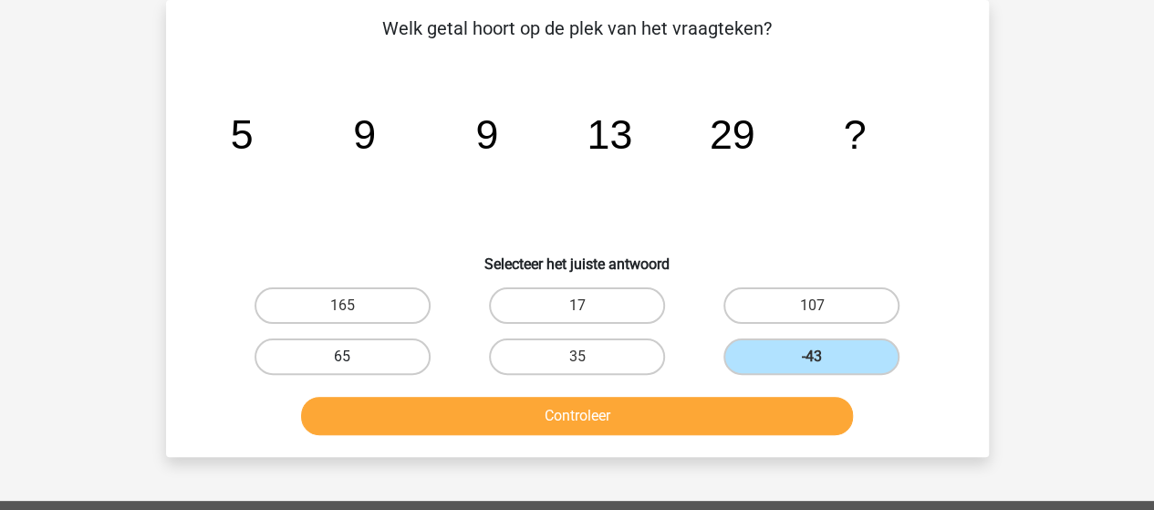
click at [376, 353] on label "65" at bounding box center [342, 356] width 176 height 36
click at [354, 357] on input "65" at bounding box center [348, 363] width 12 height 12
radio input "true"
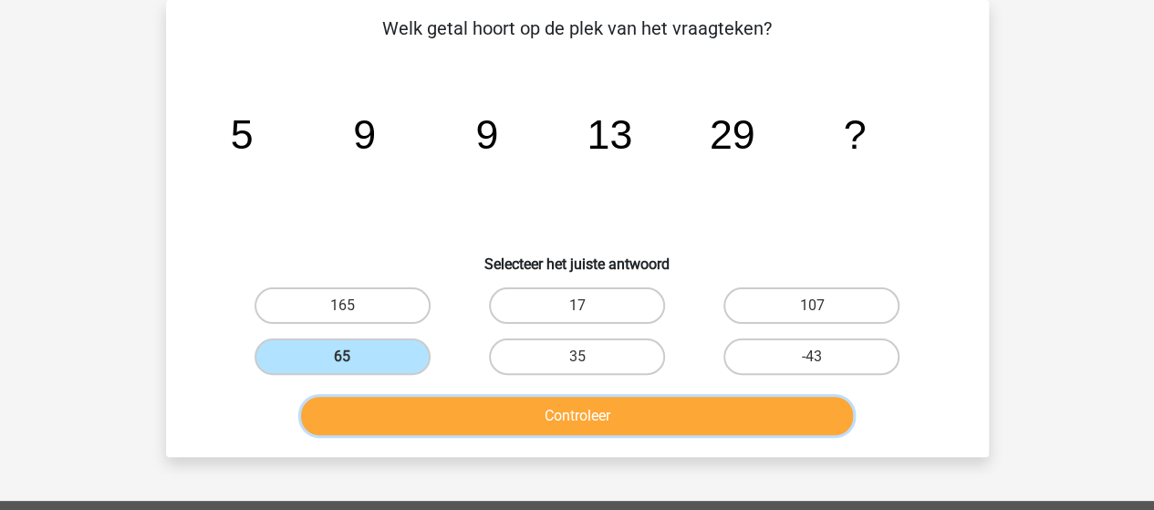
click at [491, 414] on button "Controleer" at bounding box center [577, 416] width 552 height 38
